Goal: Complete application form: Complete application form

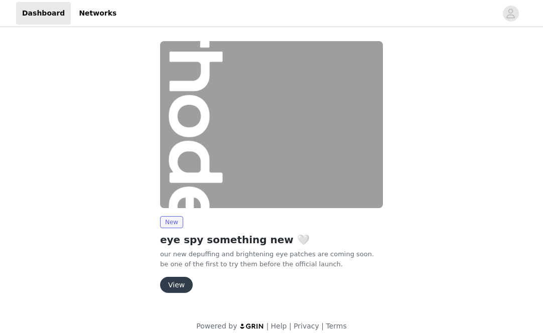
scroll to position [9, 0]
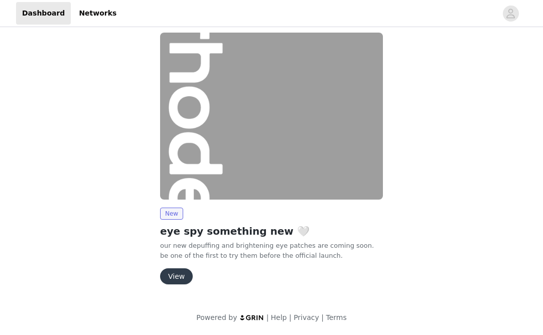
click at [184, 276] on button "View" at bounding box center [176, 276] width 33 height 16
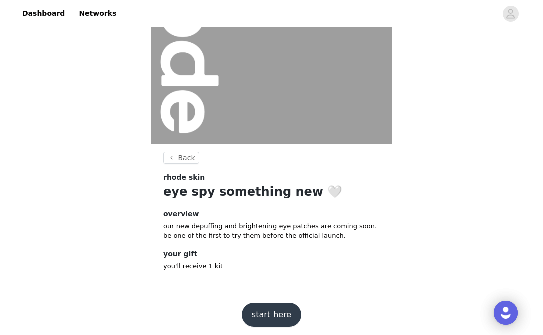
scroll to position [130, 0]
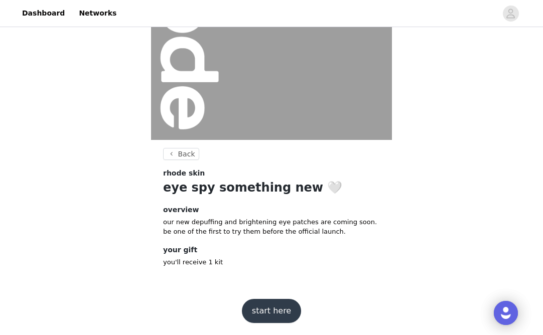
click at [271, 312] on button "start here" at bounding box center [271, 311] width 59 height 24
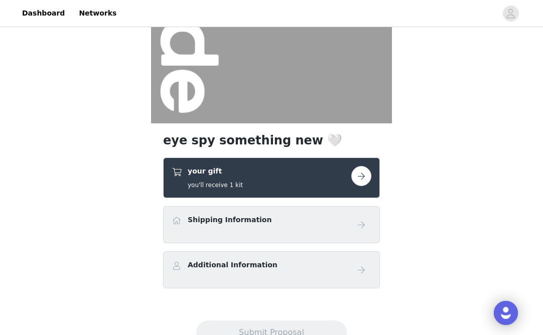
scroll to position [185, 0]
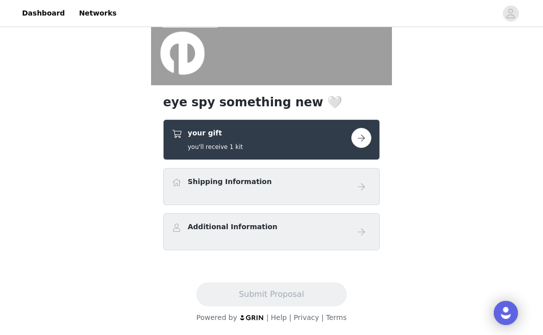
click at [365, 139] on button "button" at bounding box center [361, 138] width 20 height 20
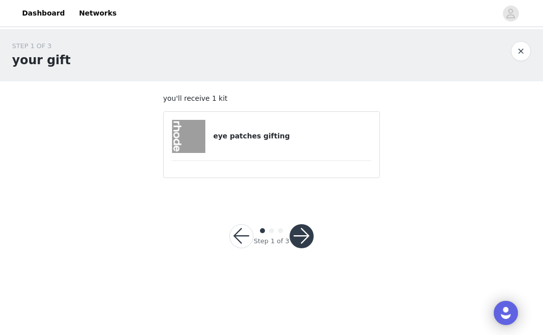
click at [264, 139] on h4 "eye patches gifting" at bounding box center [292, 136] width 158 height 11
click at [298, 246] on button "button" at bounding box center [302, 236] width 24 height 24
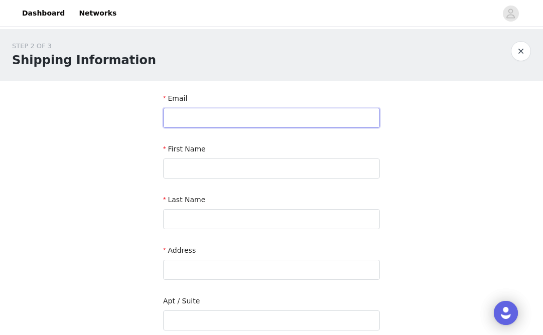
click at [265, 118] on input "text" at bounding box center [271, 118] width 217 height 20
type input "[EMAIL_ADDRESS][DOMAIN_NAME]"
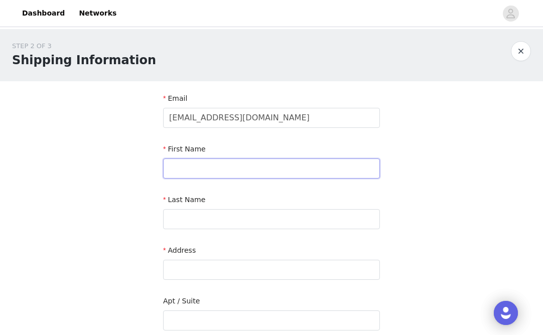
type input "Tanicha"
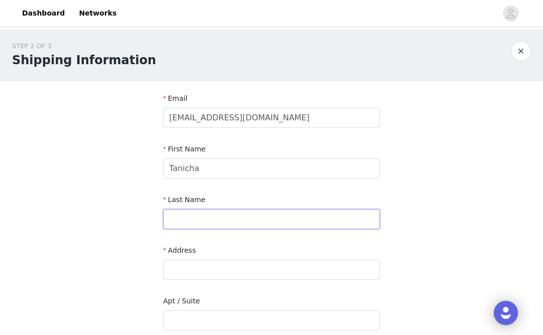
type input "Roseme"
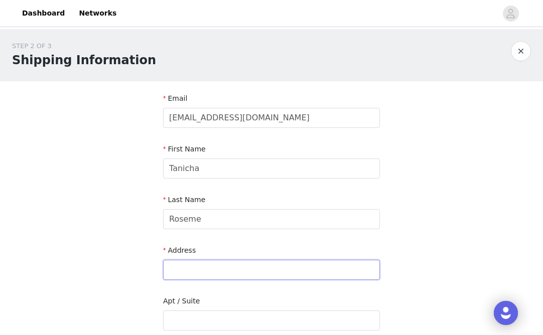
type input "[STREET_ADDRESS][US_STATE]"
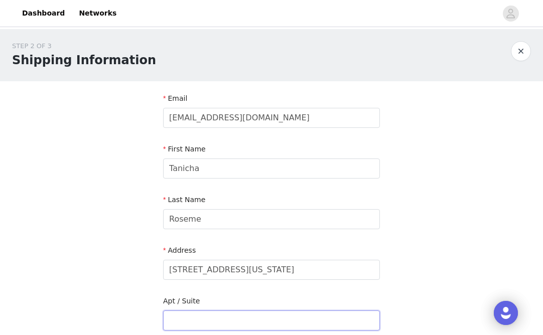
type input "754"
type input "[GEOGRAPHIC_DATA]"
type input "90232"
type input "6193413766"
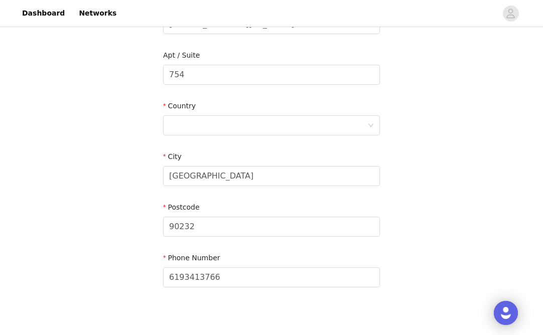
scroll to position [246, 0]
click at [251, 122] on div at bounding box center [268, 124] width 198 height 19
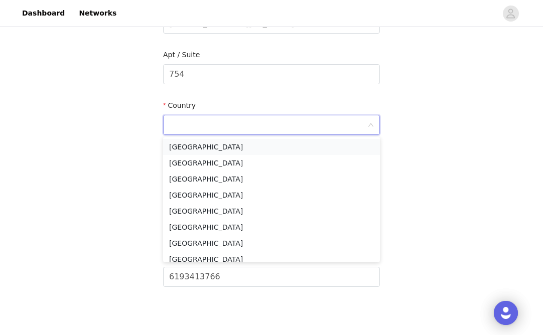
click at [241, 146] on li "[GEOGRAPHIC_DATA]" at bounding box center [271, 147] width 217 height 16
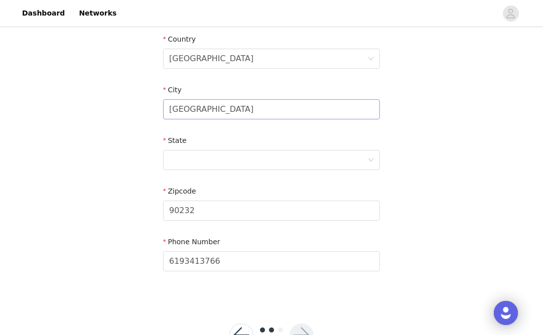
scroll to position [340, 0]
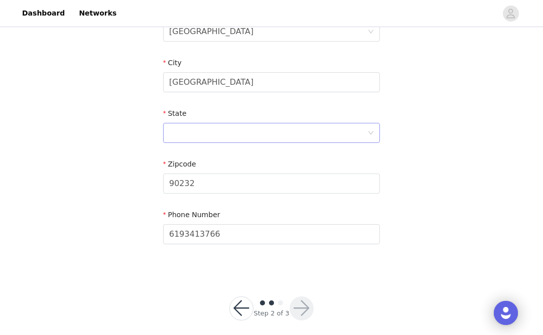
click at [233, 135] on div at bounding box center [268, 132] width 198 height 19
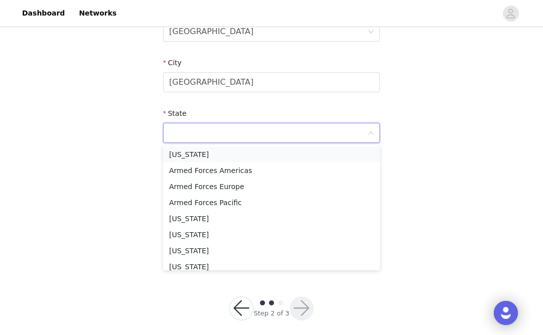
scroll to position [77, 0]
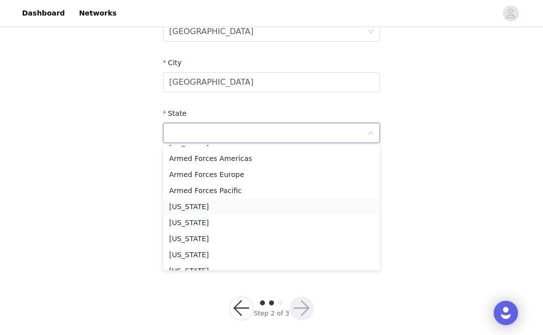
click at [206, 206] on li "[US_STATE]" at bounding box center [271, 207] width 217 height 16
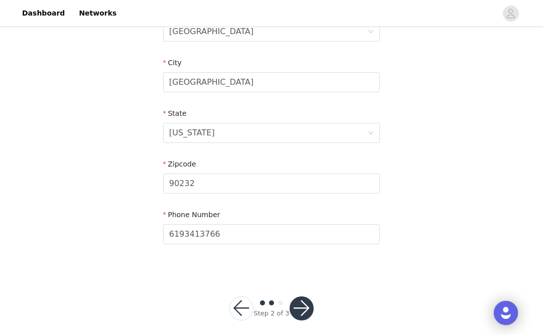
scroll to position [349, 0]
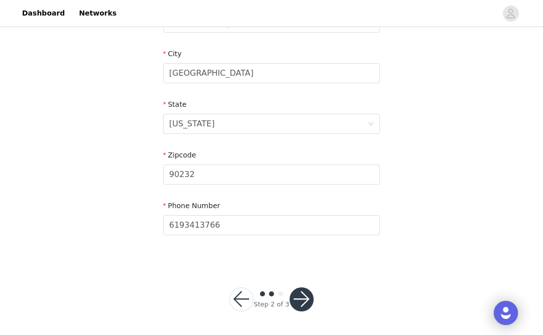
click at [305, 296] on button "button" at bounding box center [302, 300] width 24 height 24
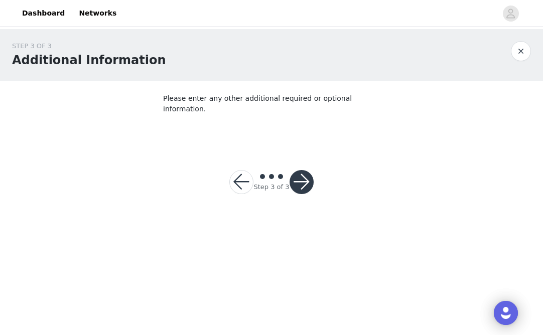
click at [308, 175] on button "button" at bounding box center [302, 182] width 24 height 24
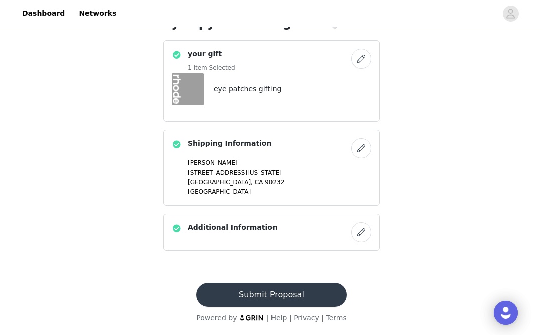
click at [285, 301] on button "Submit Proposal" at bounding box center [271, 295] width 150 height 24
